Goal: Check status: Check status

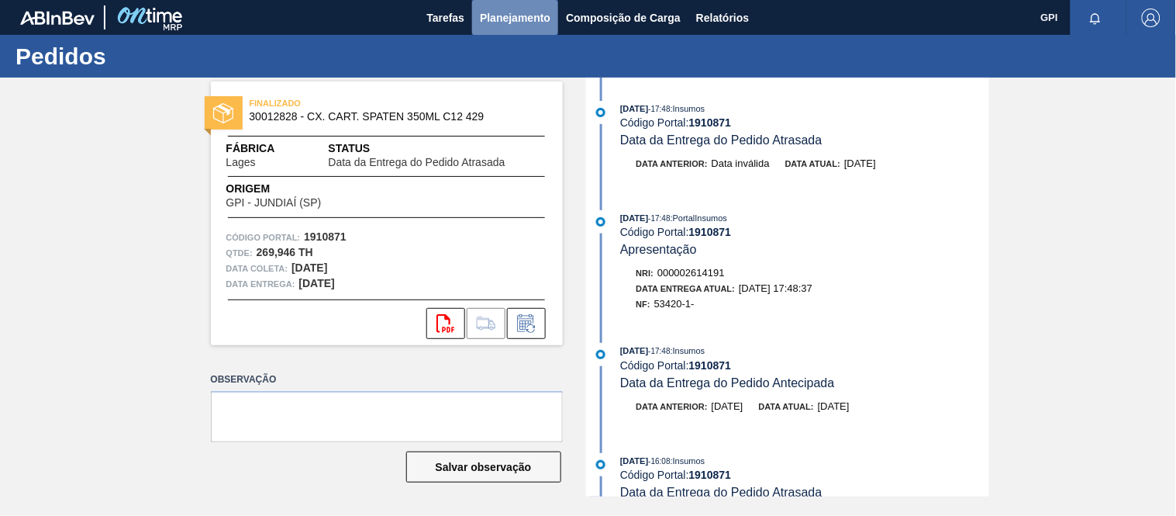
click at [508, 9] on span "Planejamento" at bounding box center [515, 18] width 71 height 19
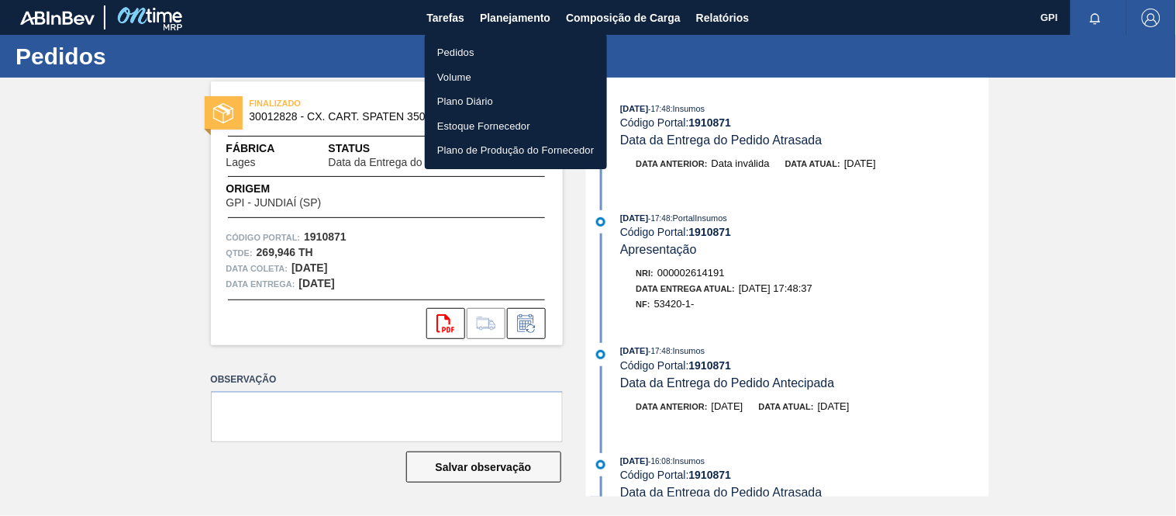
click at [466, 53] on li "Pedidos" at bounding box center [516, 52] width 182 height 25
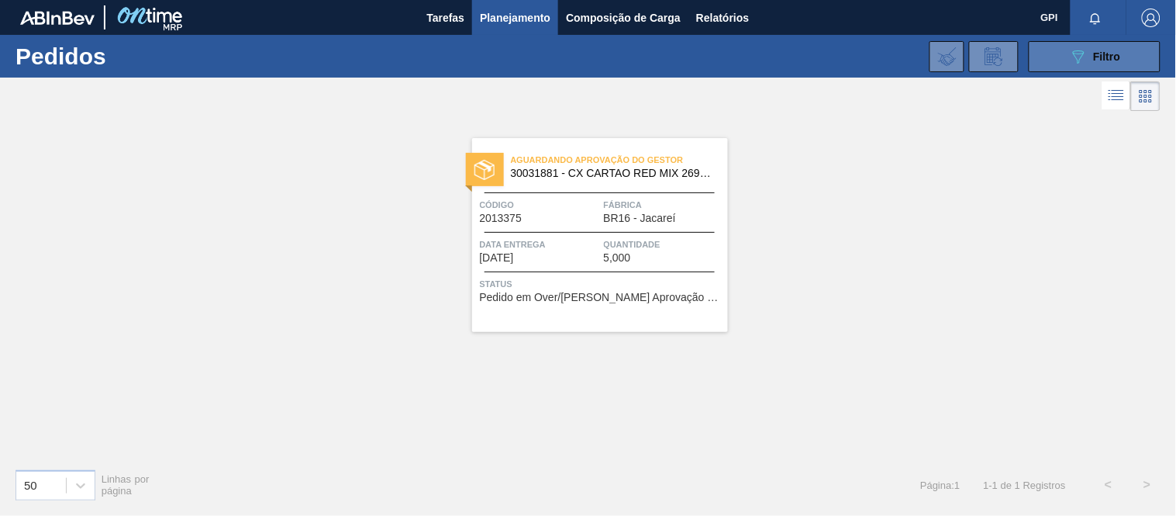
click at [1063, 56] on button "089F7B8B-B2A5-4AFE-B5C0-19BA573D28AC Filtro" at bounding box center [1095, 56] width 132 height 31
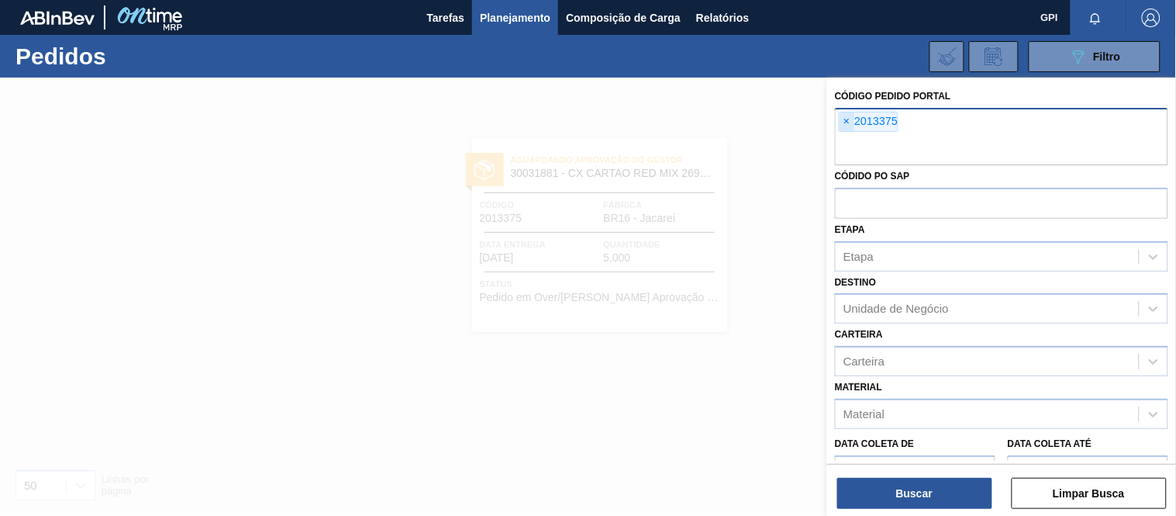
click at [845, 118] on span "×" at bounding box center [847, 121] width 15 height 19
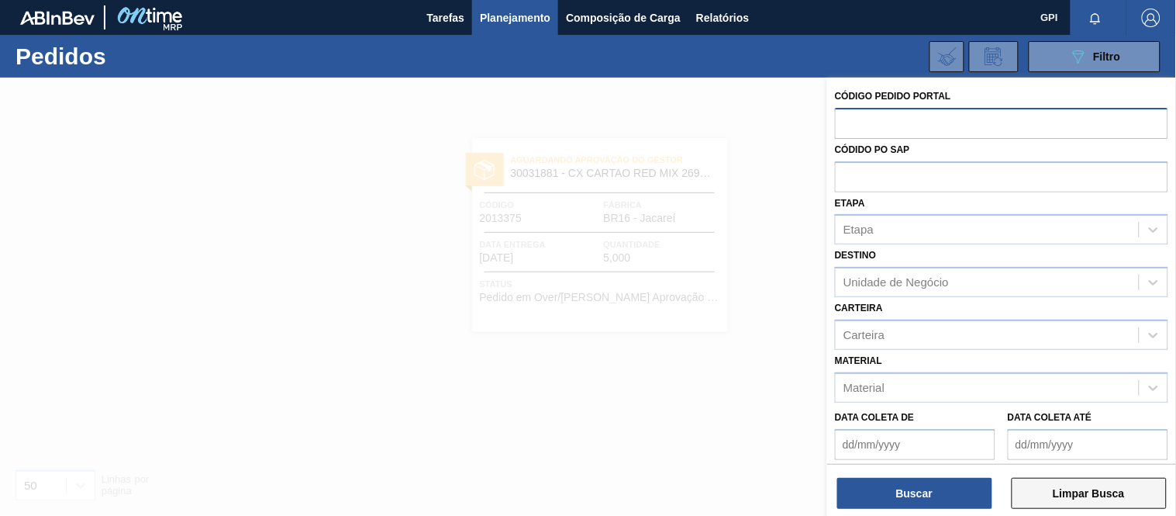
click at [1080, 493] on button "Limpar Busca" at bounding box center [1089, 493] width 155 height 31
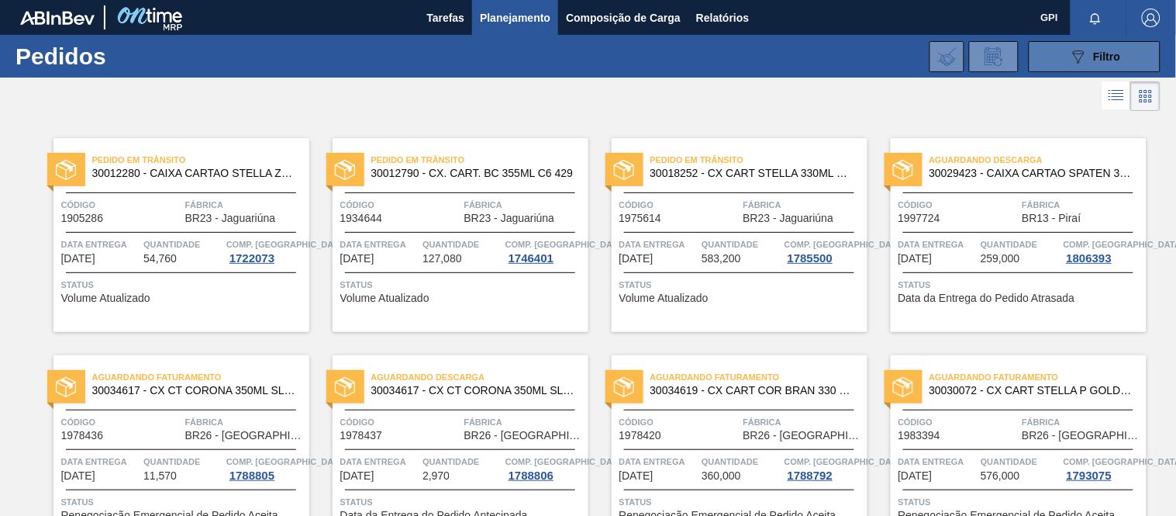
click at [1099, 62] on span "Filtro" at bounding box center [1107, 56] width 27 height 12
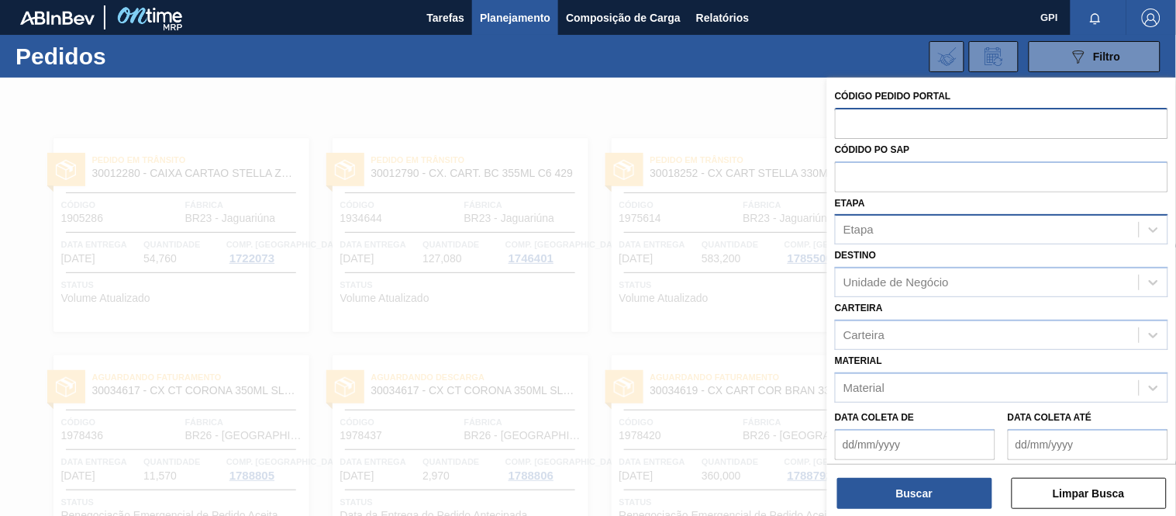
click at [901, 236] on div "Etapa" at bounding box center [987, 230] width 303 height 22
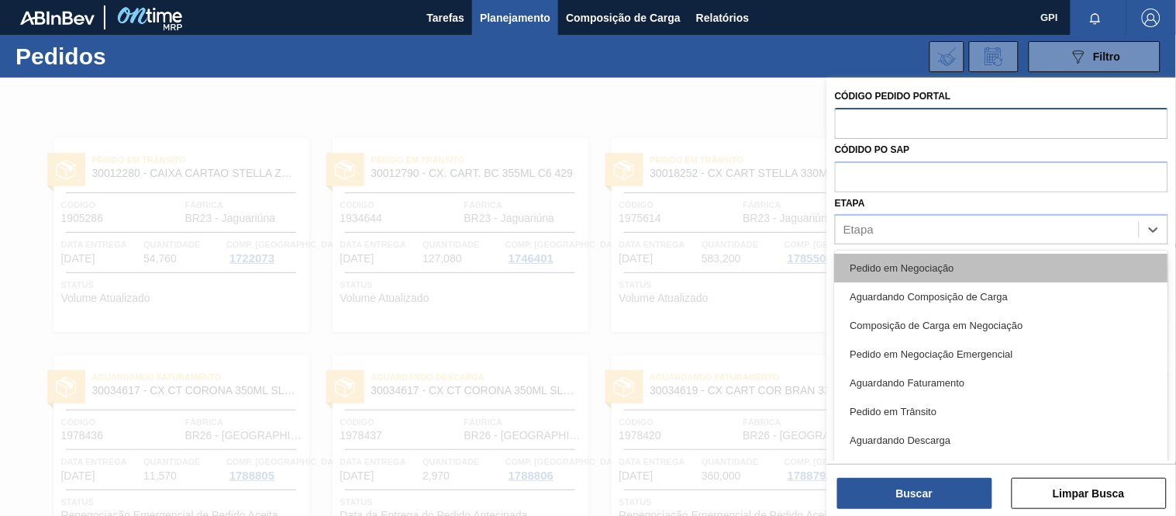
click at [901, 261] on div "Pedido em Negociação" at bounding box center [1001, 268] width 333 height 29
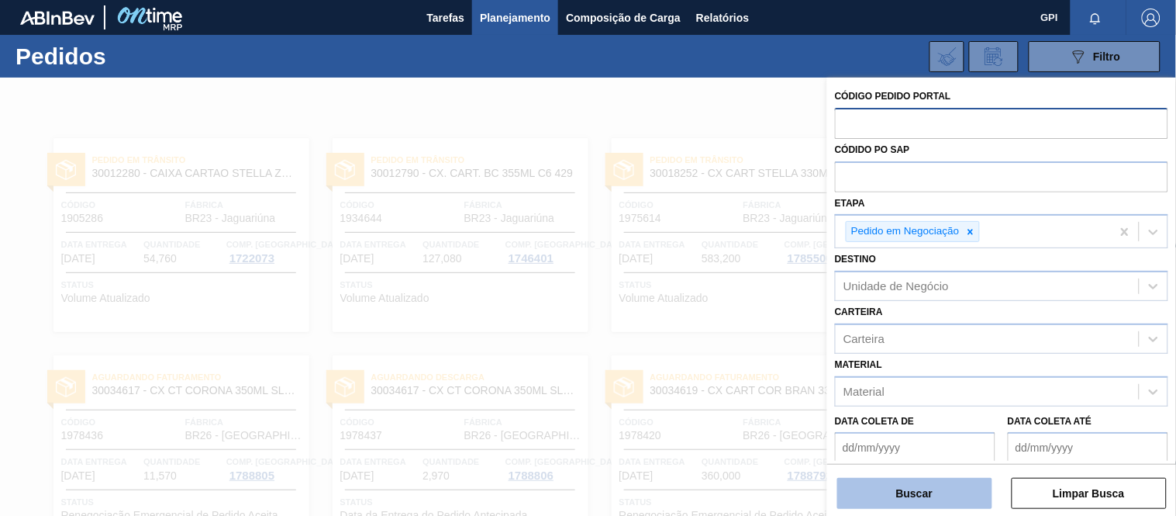
click at [903, 493] on button "Buscar" at bounding box center [914, 493] width 155 height 31
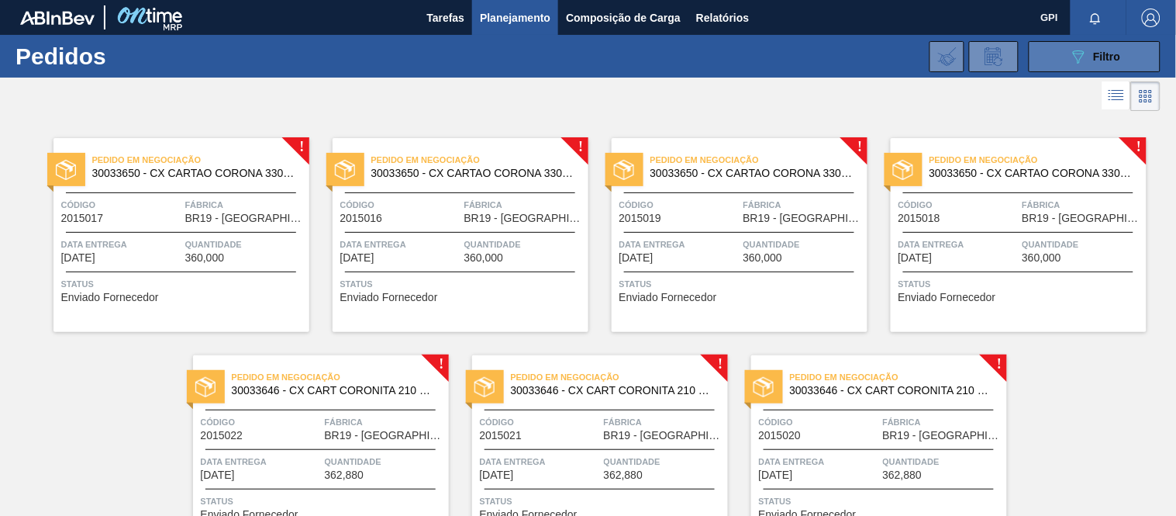
click at [1051, 65] on button "089F7B8B-B2A5-4AFE-B5C0-19BA573D28AC Filtro" at bounding box center [1095, 56] width 132 height 31
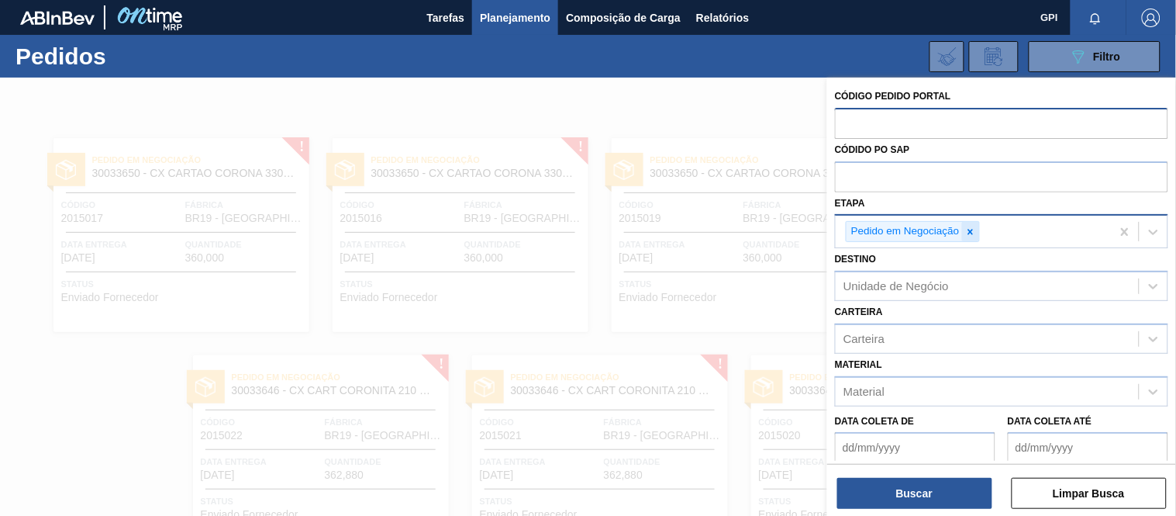
click at [972, 233] on icon at bounding box center [970, 231] width 5 height 5
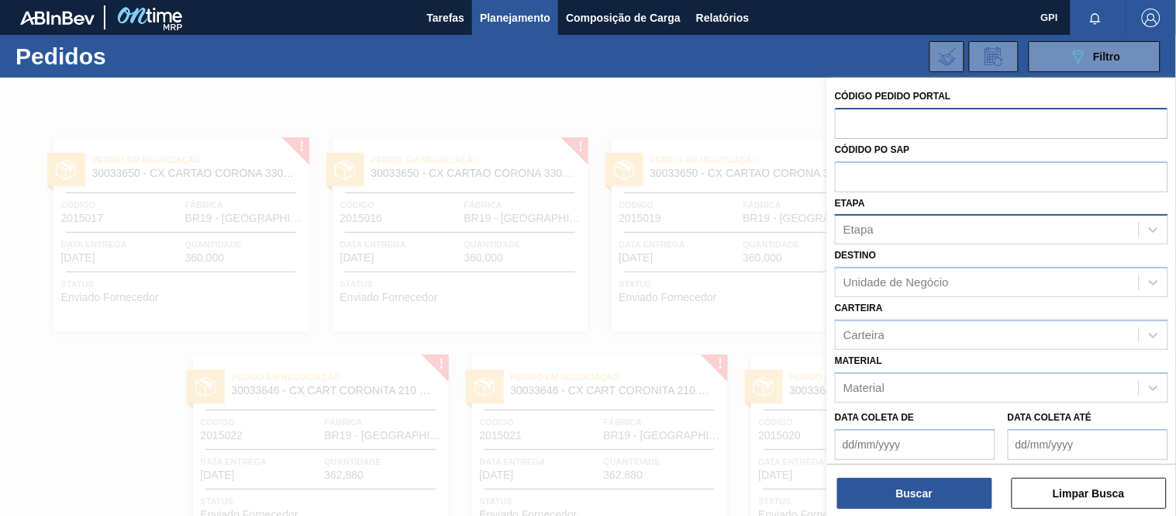
click at [943, 127] on input "text" at bounding box center [1001, 122] width 333 height 29
click at [908, 120] on input "text" at bounding box center [1001, 122] width 333 height 29
drag, startPoint x: 901, startPoint y: 124, endPoint x: 824, endPoint y: 124, distance: 76.8
click at [897, 124] on input "text" at bounding box center [1001, 122] width 333 height 29
click at [823, 125] on div at bounding box center [588, 336] width 1176 height 516
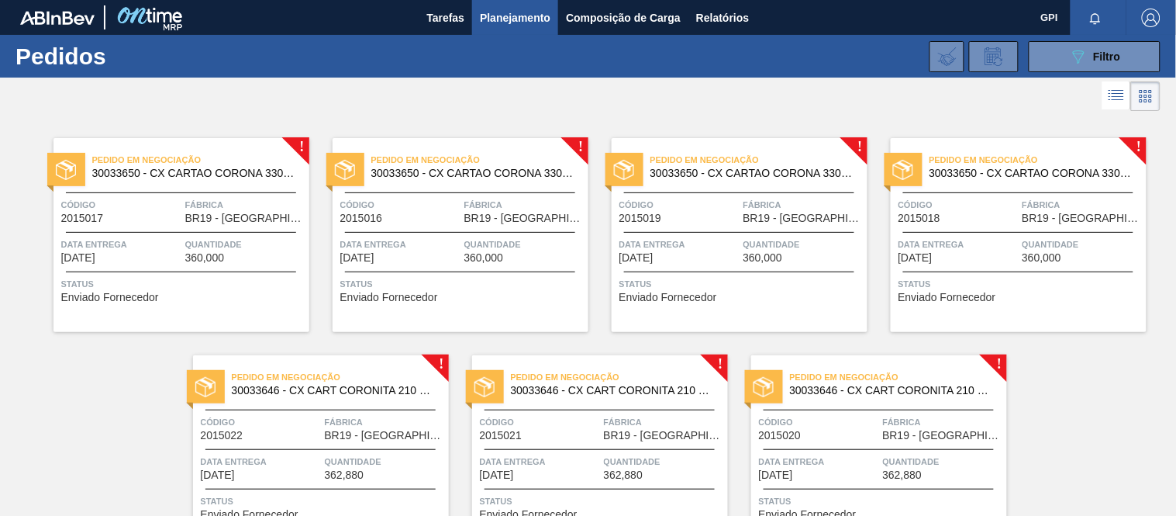
drag, startPoint x: 1093, startPoint y: 62, endPoint x: 1080, endPoint y: 72, distance: 16.6
click at [1094, 62] on span "Filtro" at bounding box center [1107, 56] width 27 height 12
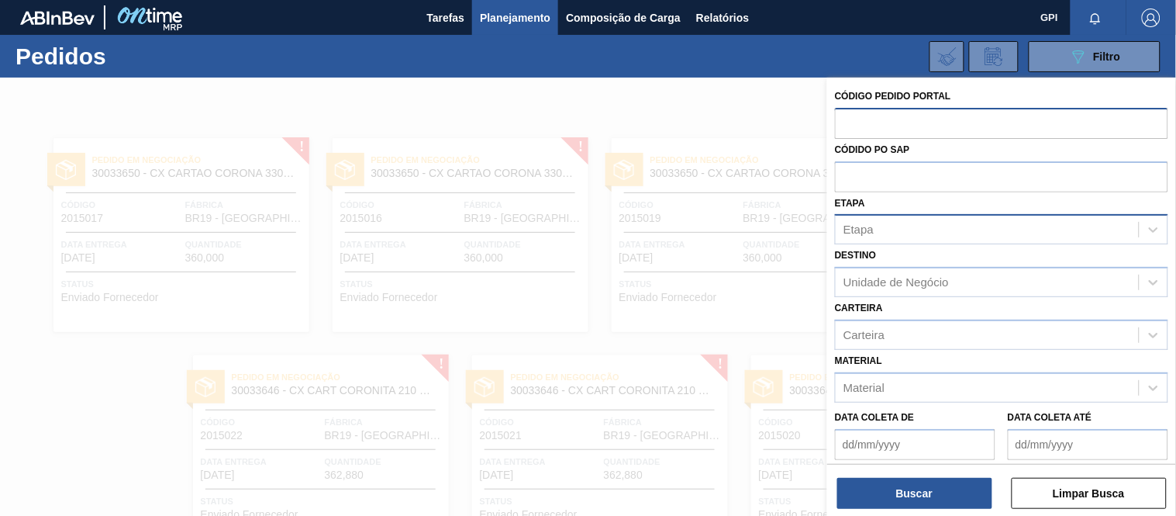
click at [856, 126] on input "text" at bounding box center [1001, 122] width 333 height 29
paste input "2013375"
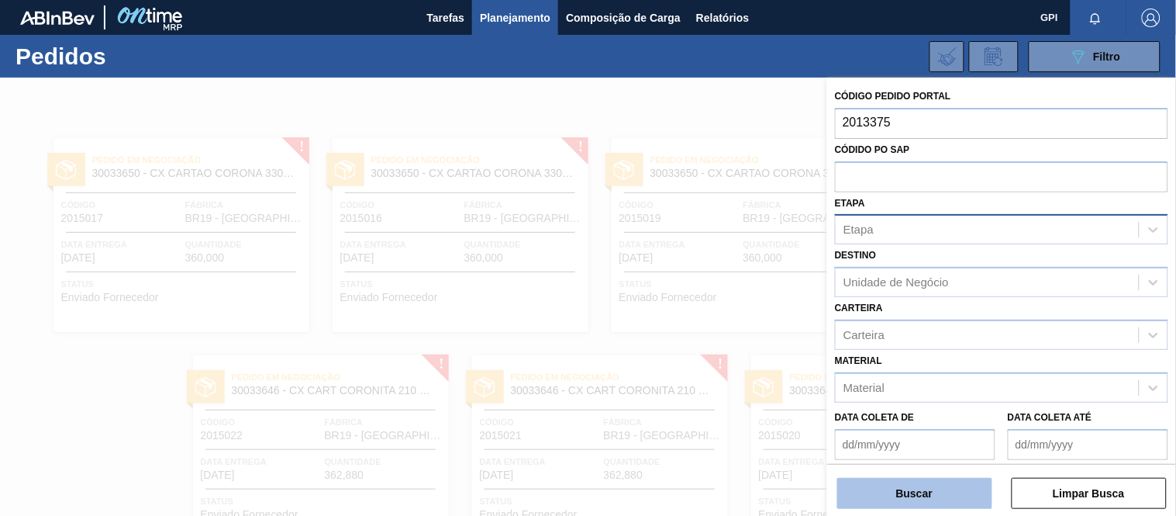
type input "2013375"
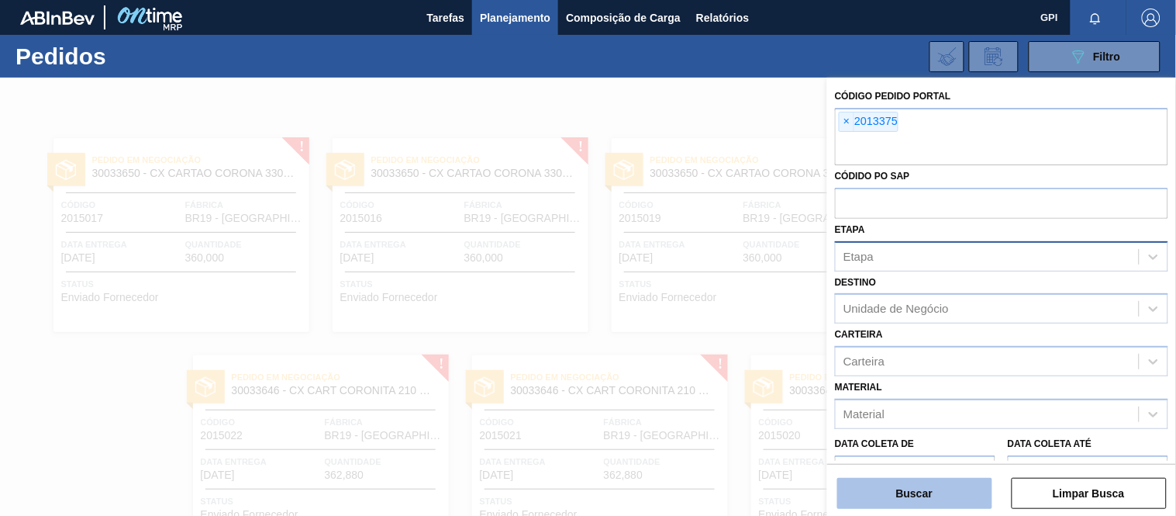
click at [917, 489] on button "Buscar" at bounding box center [914, 493] width 155 height 31
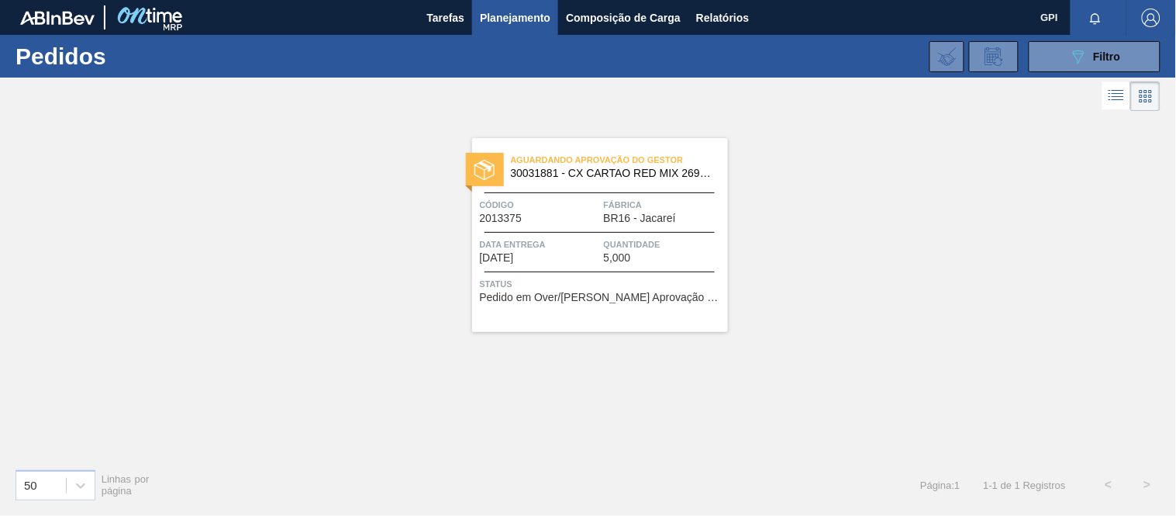
click at [618, 205] on span "Fábrica" at bounding box center [664, 205] width 120 height 16
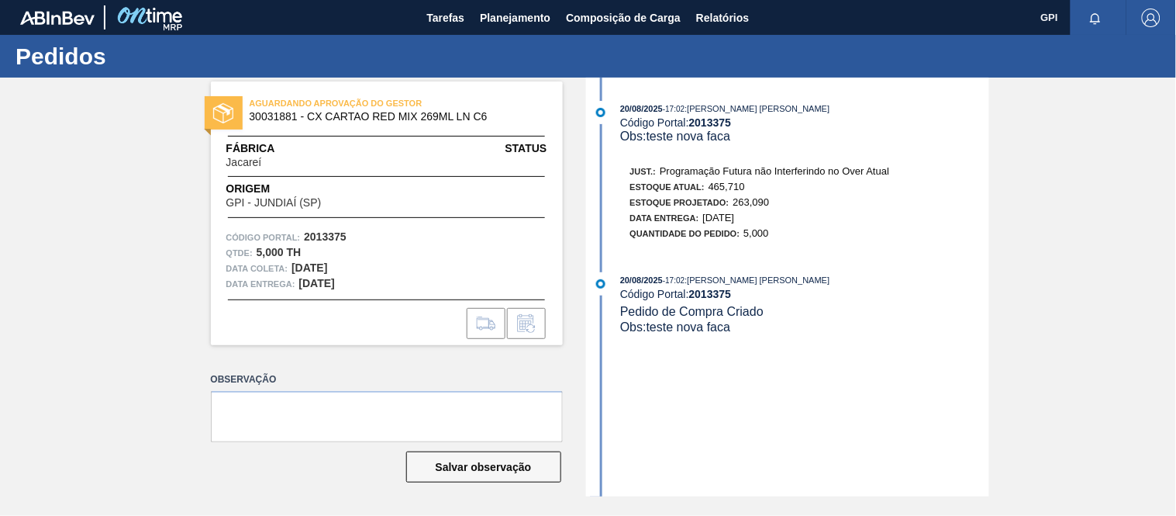
drag, startPoint x: 250, startPoint y: 272, endPoint x: 288, endPoint y: 159, distance: 119.4
click at [251, 272] on span "Data coleta:" at bounding box center [257, 269] width 62 height 16
click at [274, 109] on span "AGUARDANDO APROVAÇÃO DO GESTOR" at bounding box center [358, 103] width 217 height 16
click at [287, 115] on span "30031881 - CX CARTAO RED MIX 269ML LN C6" at bounding box center [390, 117] width 281 height 12
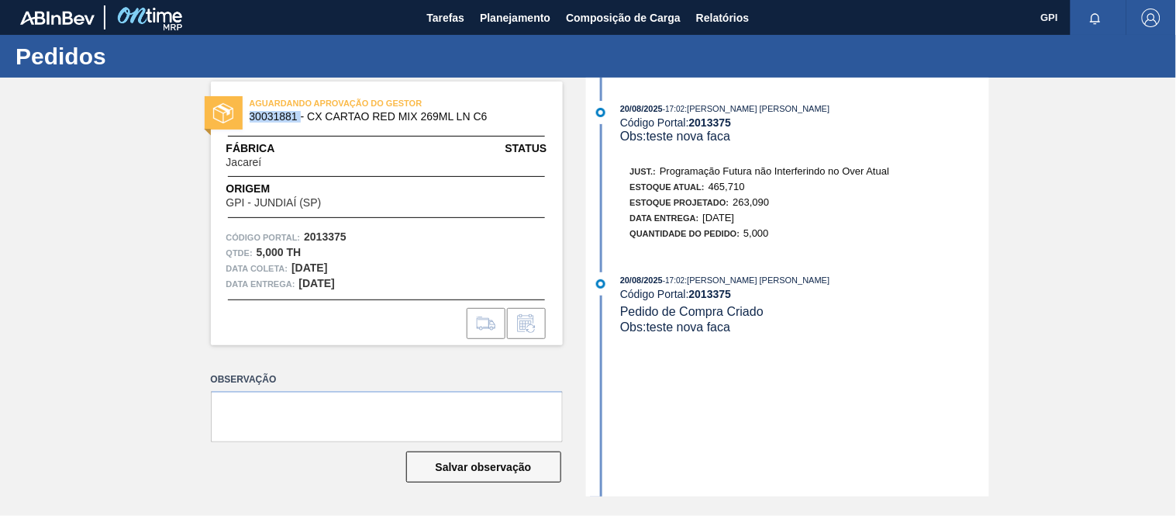
click at [285, 116] on span "30031881 - CX CARTAO RED MIX 269ML LN C6" at bounding box center [390, 117] width 281 height 12
copy span "30031881"
drag, startPoint x: 303, startPoint y: 147, endPoint x: 528, endPoint y: 99, distance: 230.0
click at [303, 146] on span "Fábrica" at bounding box center [268, 148] width 85 height 16
drag, startPoint x: 505, startPoint y: 111, endPoint x: 307, endPoint y: 117, distance: 197.8
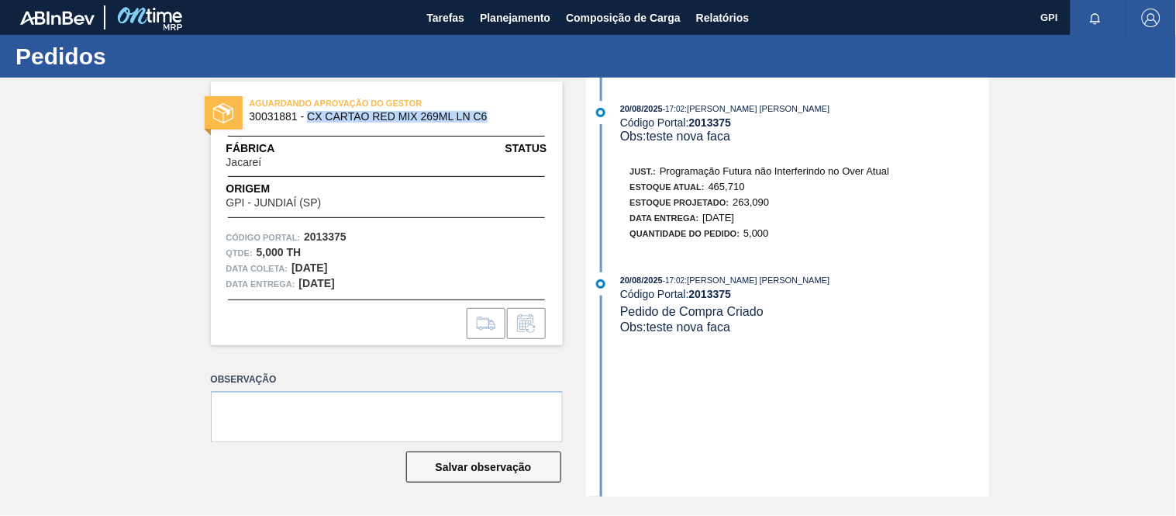
click at [307, 117] on span "30031881 - CX CARTAO RED MIX 269ML LN C6" at bounding box center [390, 117] width 281 height 12
copy span "CX CARTAO RED MIX 269ML LN C6"
click at [375, 230] on div "Código Portal: 2013375" at bounding box center [386, 238] width 321 height 16
drag, startPoint x: 352, startPoint y: 238, endPoint x: 305, endPoint y: 241, distance: 47.4
click at [305, 241] on div "Código Portal: 2013375" at bounding box center [386, 238] width 321 height 16
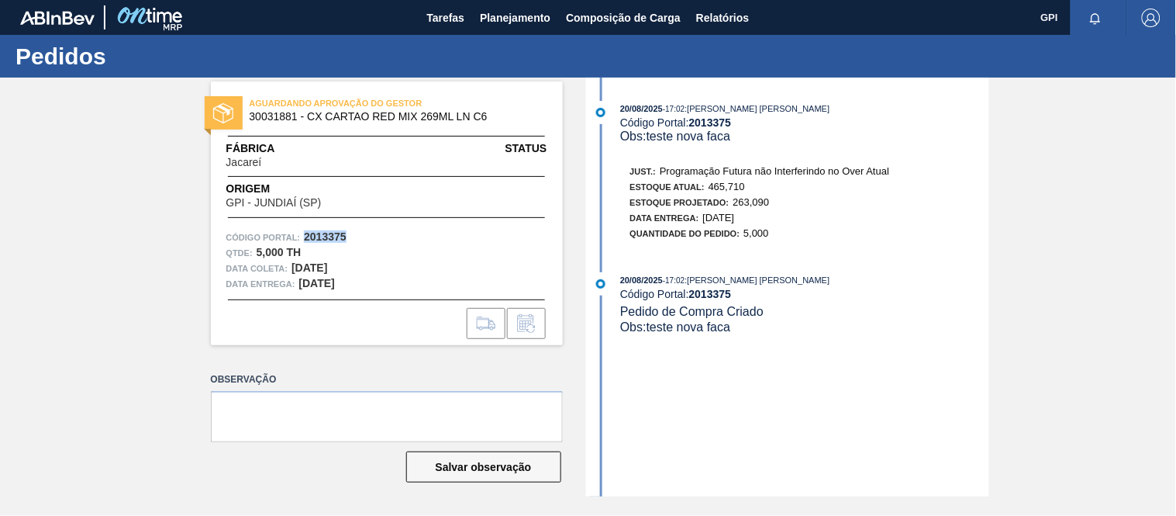
copy strong "2013375"
drag, startPoint x: 454, startPoint y: 264, endPoint x: 416, endPoint y: 264, distance: 37.2
click at [454, 264] on div "Data [PERSON_NAME]: [DATE]" at bounding box center [386, 269] width 321 height 16
drag, startPoint x: 346, startPoint y: 264, endPoint x: 290, endPoint y: 264, distance: 55.8
click at [290, 264] on div "Data [PERSON_NAME]: [DATE]" at bounding box center [386, 269] width 321 height 16
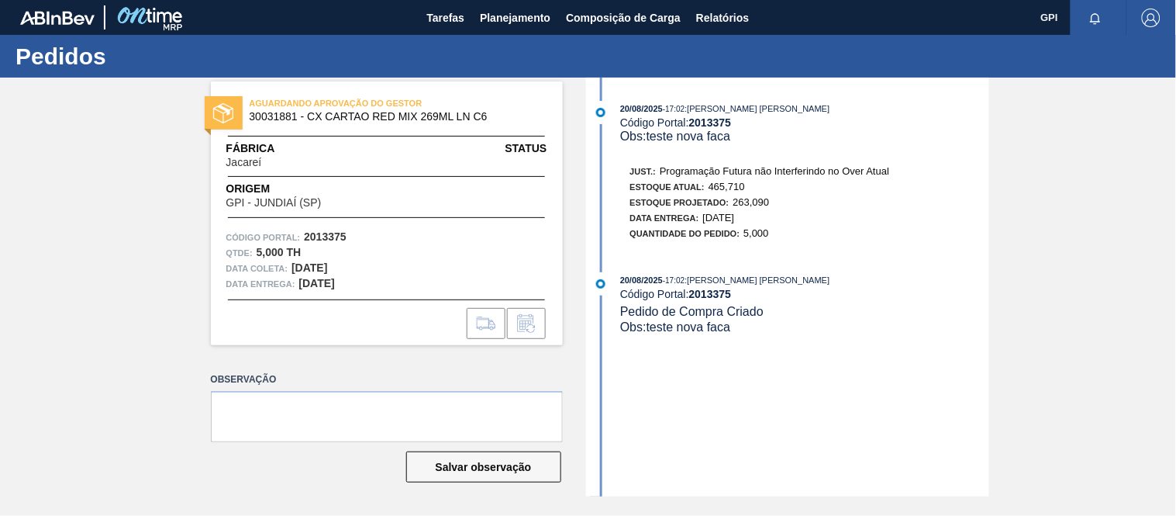
copy strong "[DATE]"
click at [323, 227] on div "AGUARDANDO APROVAÇÃO DO GESTOR 30031881 - CX CARTAO RED MIX 269ML LN C6 Fábrica…" at bounding box center [387, 213] width 352 height 264
click at [266, 115] on span "30031881 - CX CARTAO RED MIX 269ML LN C6" at bounding box center [390, 117] width 281 height 12
copy span "30031881"
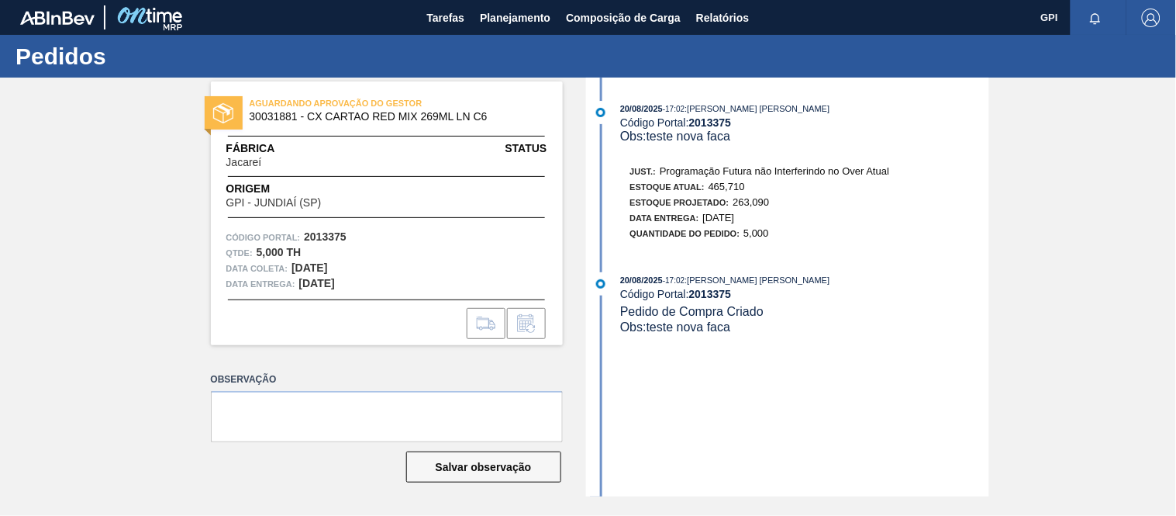
click at [427, 141] on div "Fábrica Jacareí Status" at bounding box center [387, 154] width 352 height 28
